Goal: Task Accomplishment & Management: Manage account settings

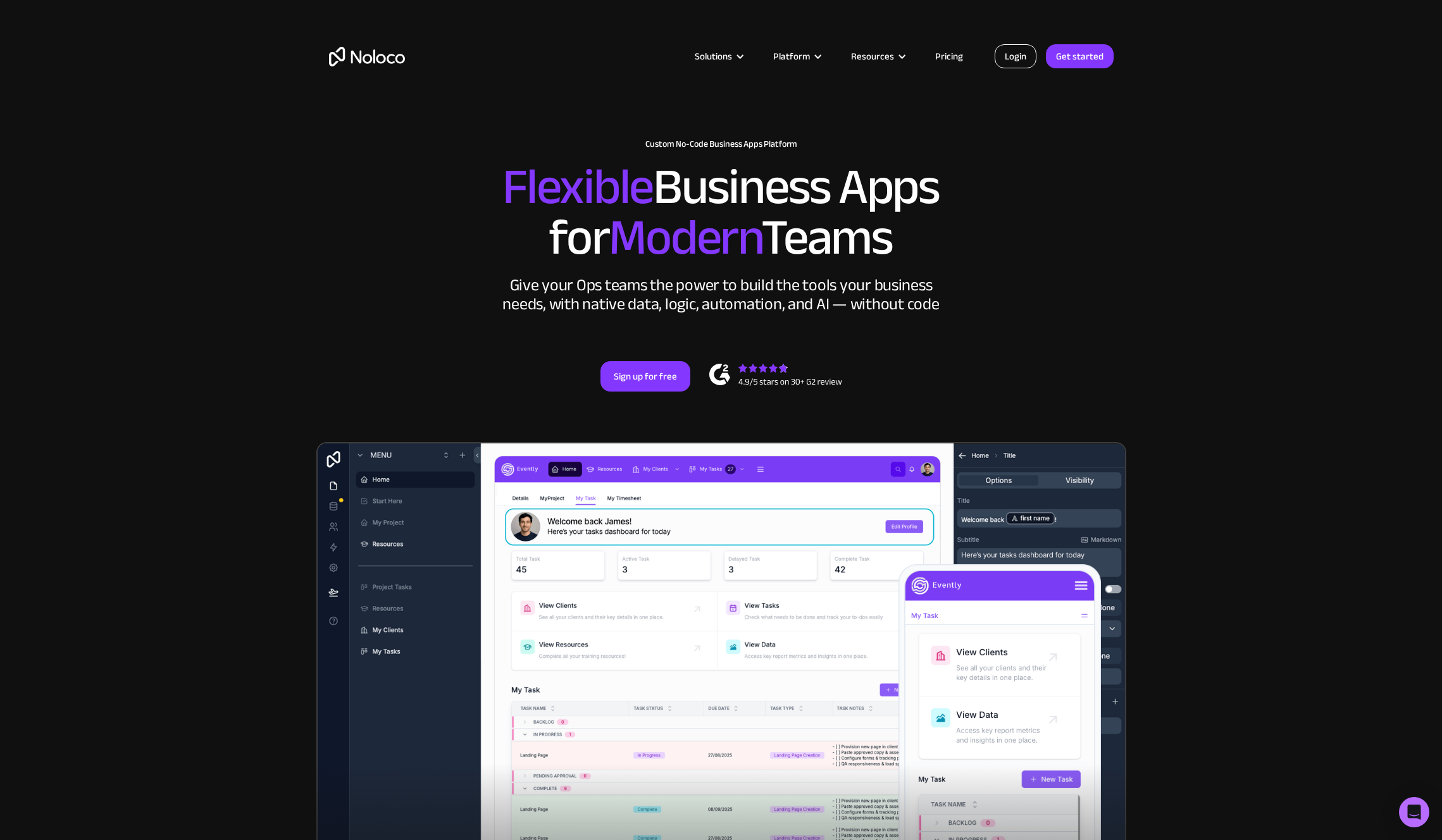
click at [1012, 57] on link "Login" at bounding box center [1016, 56] width 42 height 24
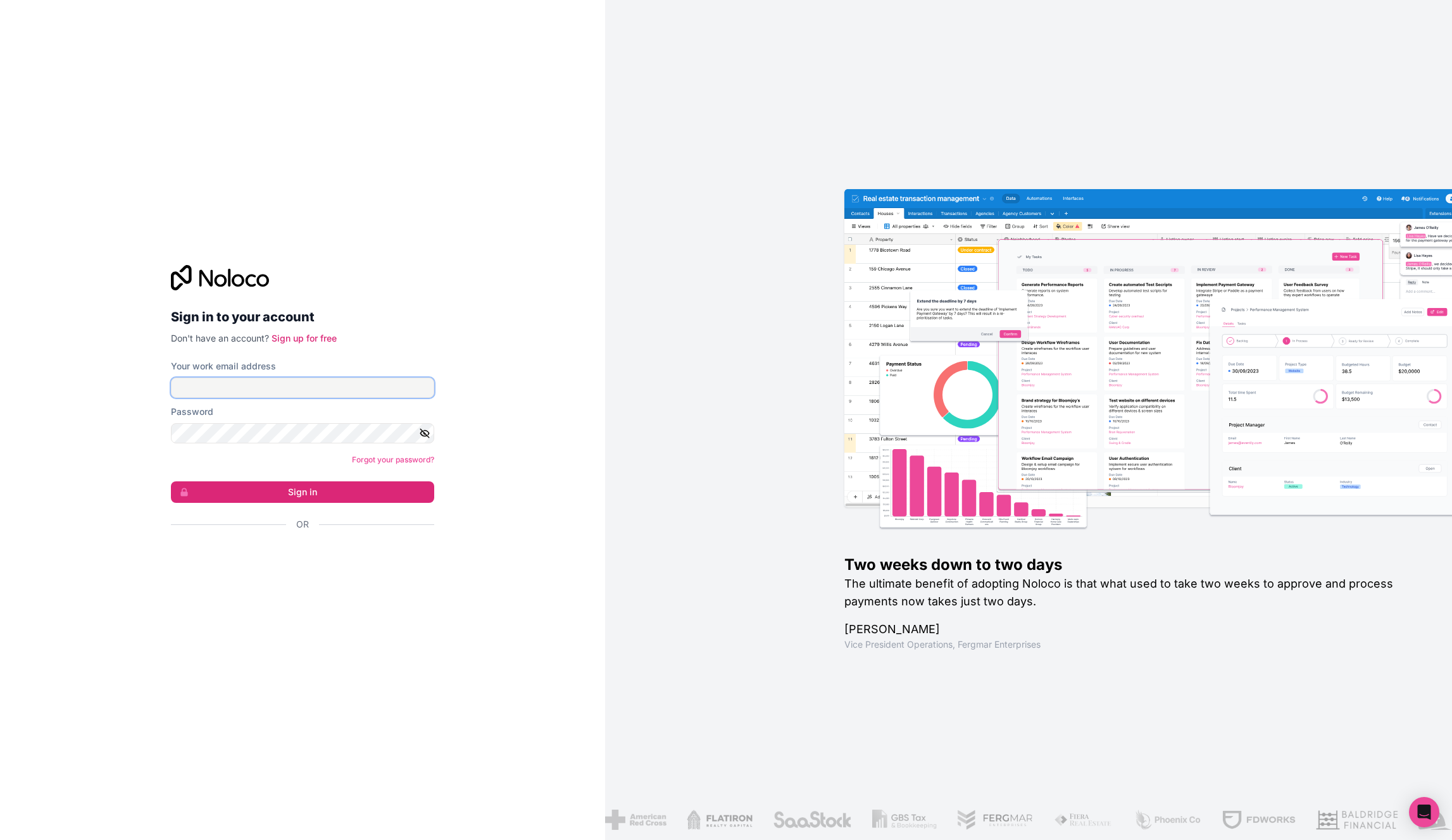
click at [223, 384] on input "Your work email address" at bounding box center [302, 388] width 263 height 21
type input "[PERSON_NAME][EMAIL_ADDRESS][PERSON_NAME][DOMAIN_NAME]"
click at [272, 489] on button "Sign in" at bounding box center [302, 492] width 263 height 21
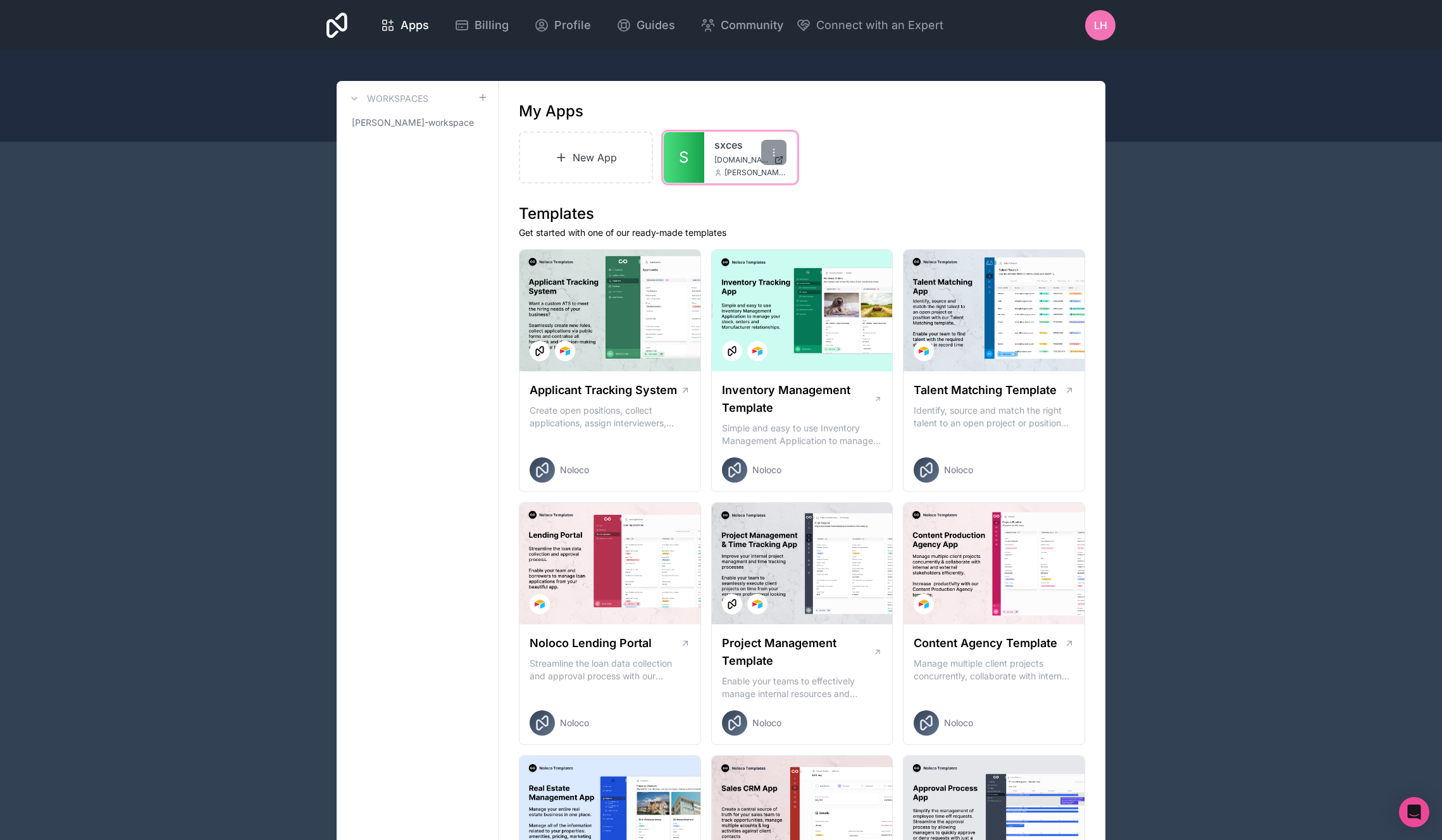
click at [687, 158] on span "S" at bounding box center [684, 157] width 9 height 21
